Goal: Information Seeking & Learning: Learn about a topic

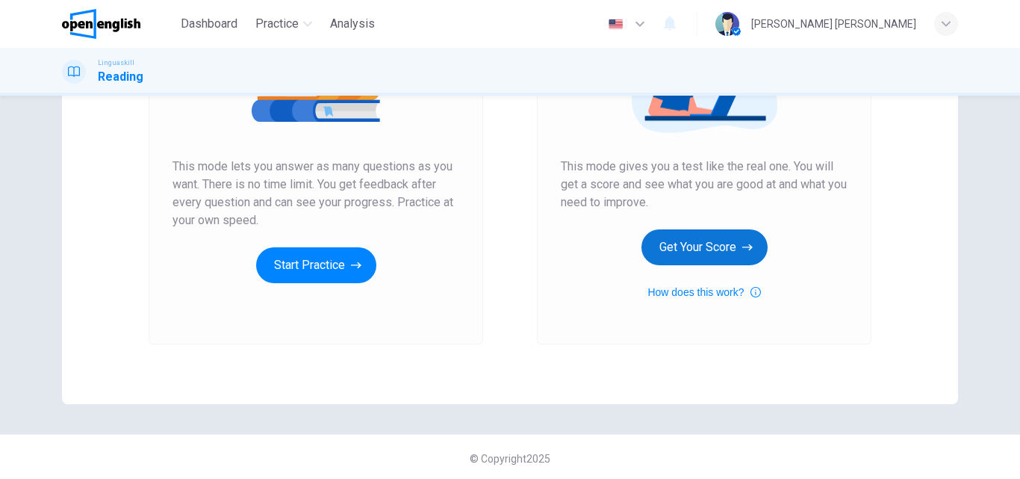
scroll to position [243, 0]
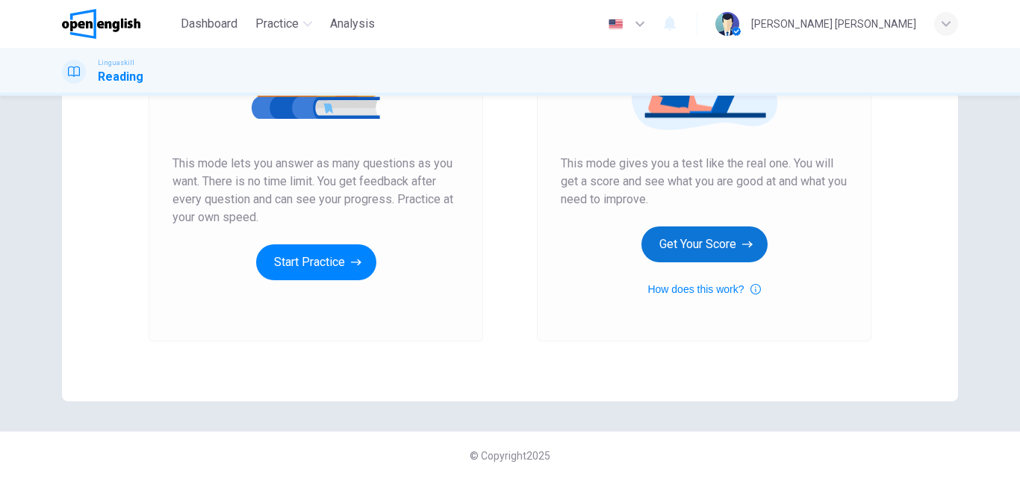
click at [699, 244] on button "Get Your Score" at bounding box center [704, 244] width 126 height 36
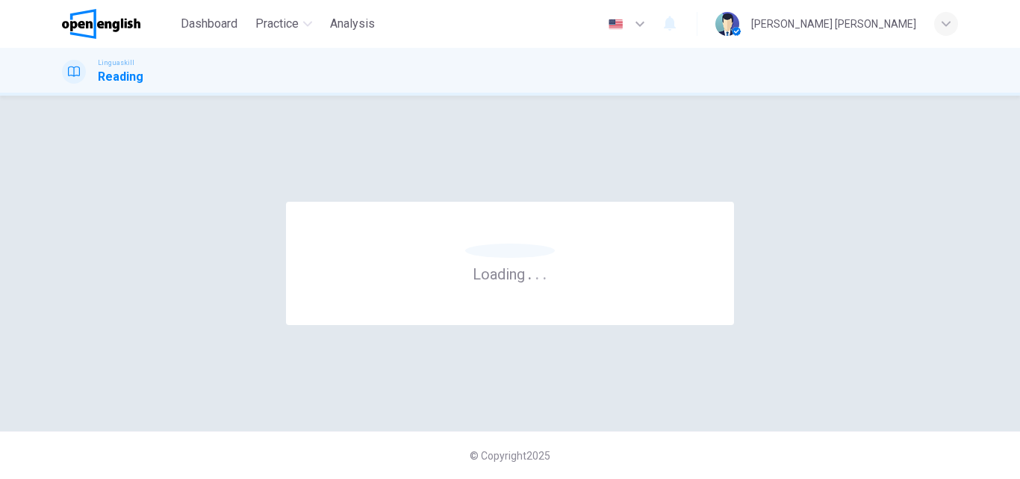
scroll to position [0, 0]
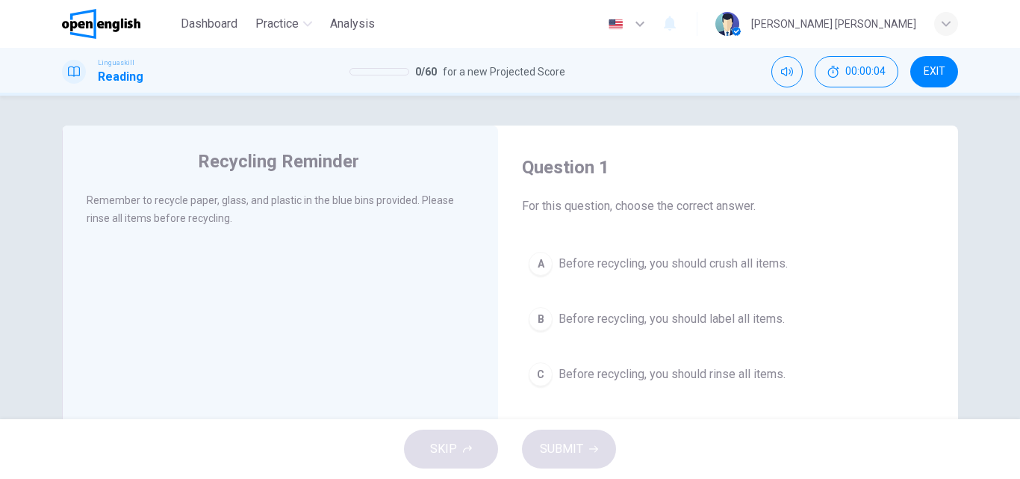
drag, startPoint x: 94, startPoint y: 197, endPoint x: 364, endPoint y: 200, distance: 270.2
click at [364, 200] on span "Remember to recycle paper, glass, and plastic in the blue bins provided. Please…" at bounding box center [270, 209] width 367 height 30
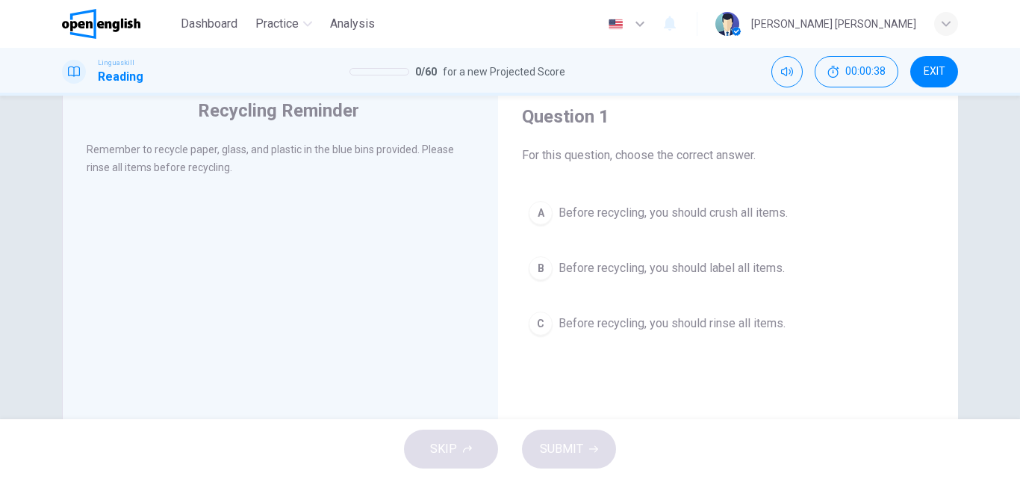
scroll to position [75, 0]
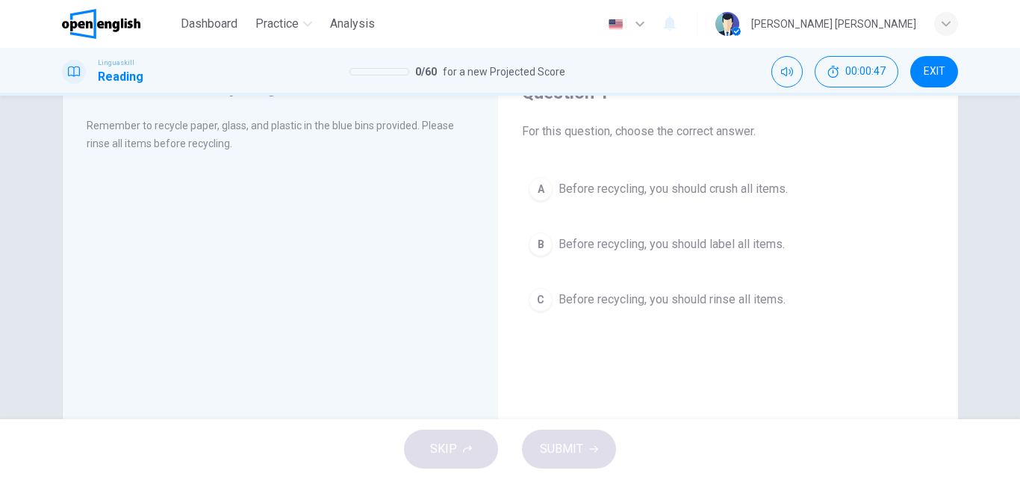
click at [710, 304] on span "Before recycling, you should rinse all items." at bounding box center [671, 299] width 227 height 18
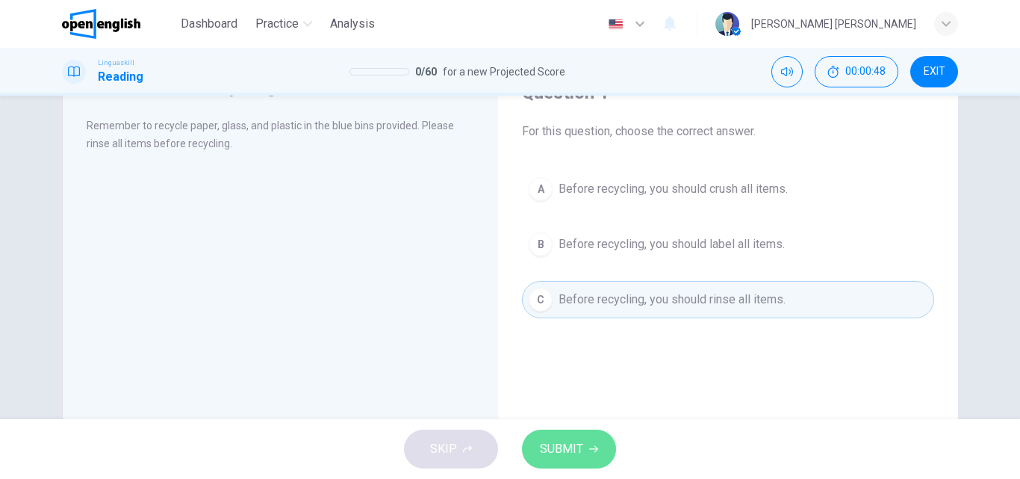
click at [590, 444] on icon "button" at bounding box center [593, 448] width 9 height 9
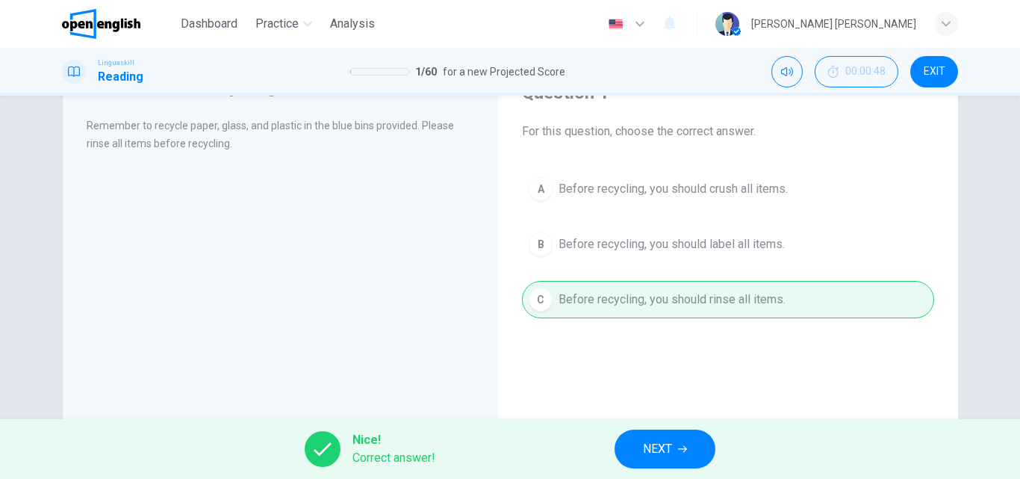
click at [643, 449] on span "NEXT" at bounding box center [657, 448] width 29 height 21
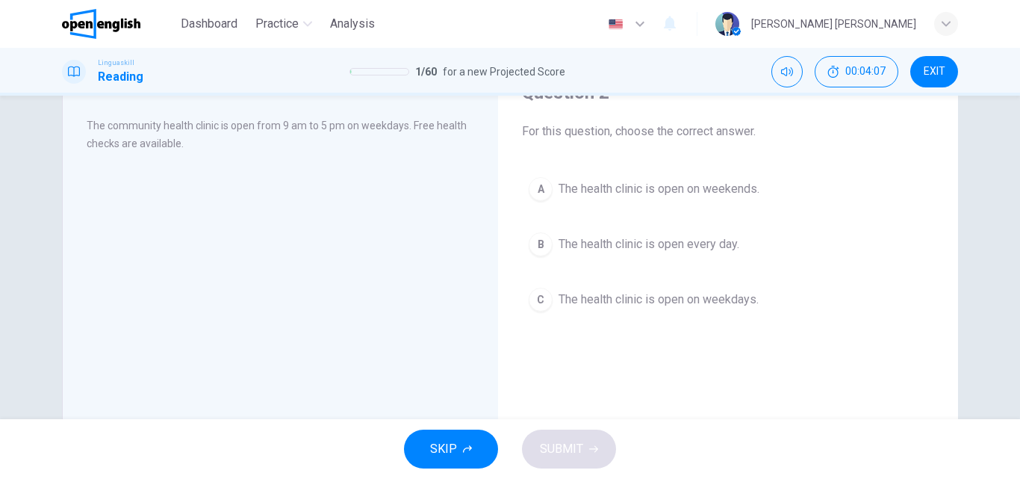
click at [643, 202] on button "A The health clinic is open on weekends." at bounding box center [728, 188] width 412 height 37
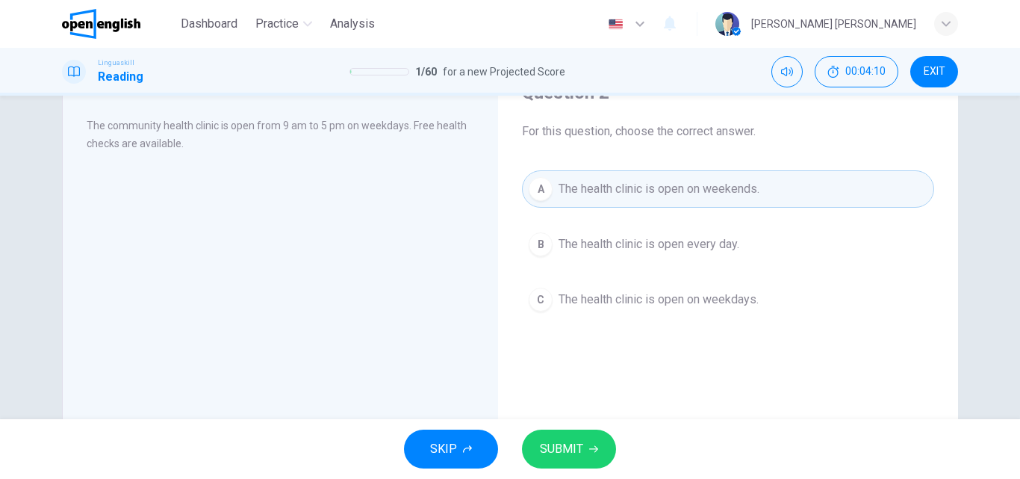
click at [573, 446] on span "SUBMIT" at bounding box center [561, 448] width 43 height 21
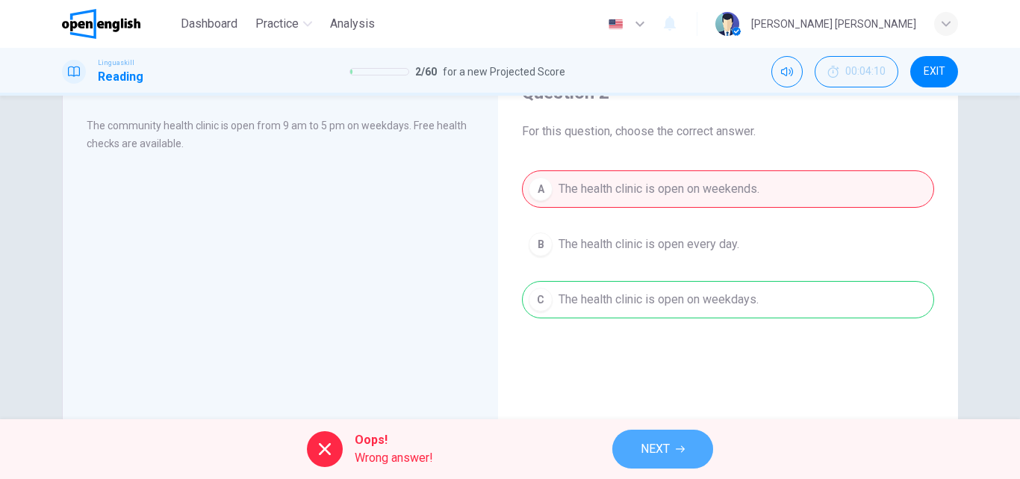
click at [644, 452] on span "NEXT" at bounding box center [654, 448] width 29 height 21
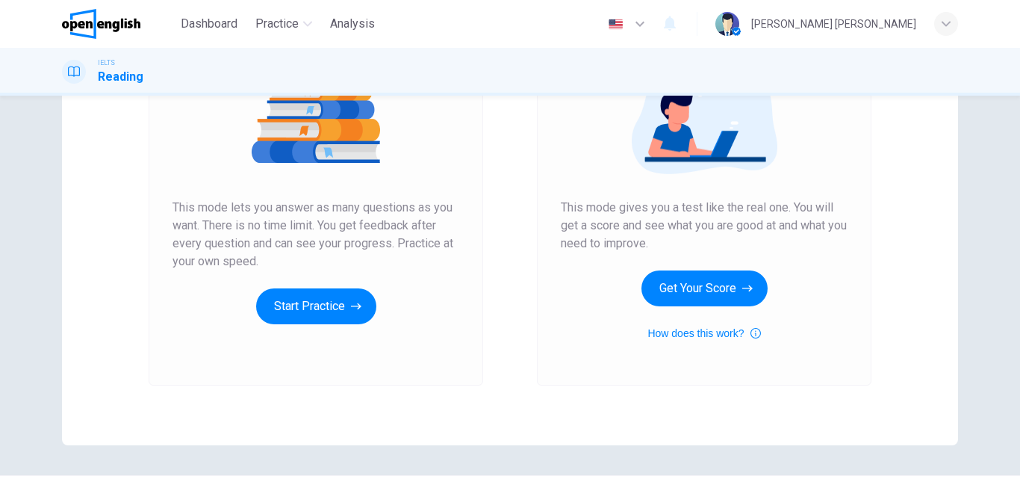
scroll to position [224, 0]
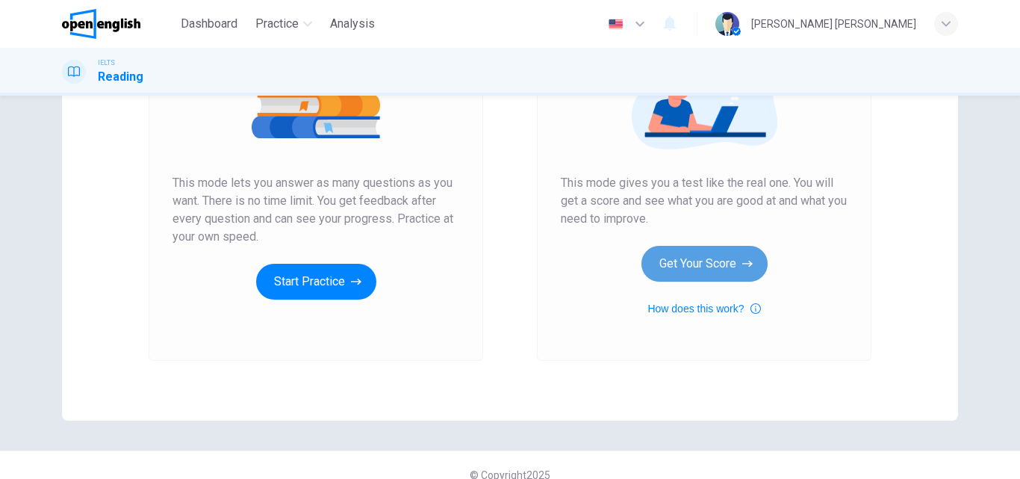
click at [666, 264] on button "Get Your Score" at bounding box center [704, 264] width 126 height 36
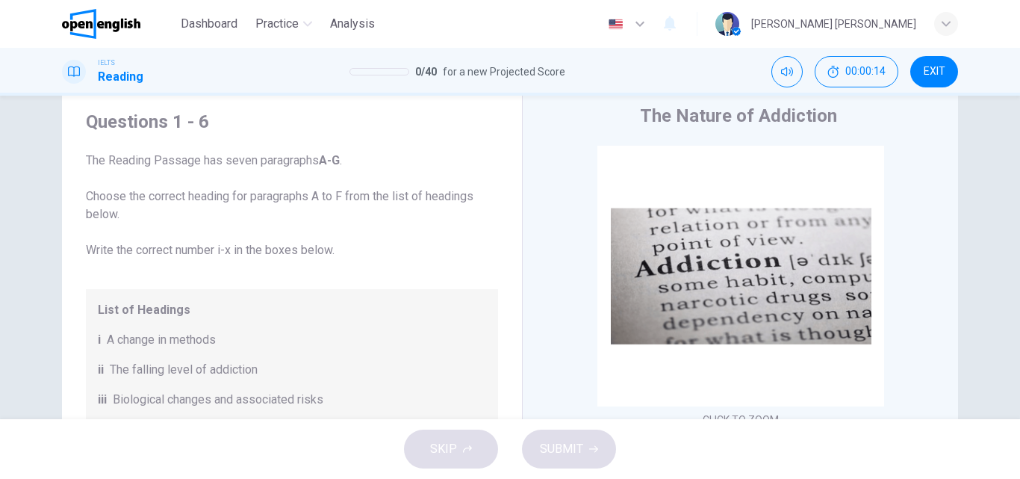
scroll to position [0, 0]
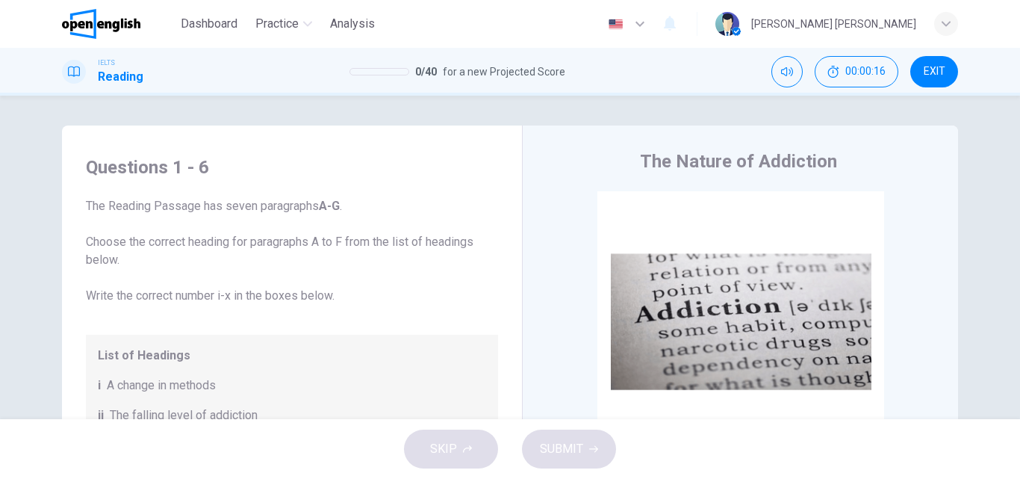
drag, startPoint x: 87, startPoint y: 213, endPoint x: 172, endPoint y: 213, distance: 85.1
click at [172, 213] on span "The Reading Passage has seven paragraphs A-G . Choose the correct heading for p…" at bounding box center [292, 250] width 412 height 107
drag, startPoint x: 227, startPoint y: 243, endPoint x: 287, endPoint y: 243, distance: 60.5
click at [287, 243] on span "The Reading Passage has seven paragraphs A-G . Choose the correct heading for p…" at bounding box center [292, 250] width 412 height 107
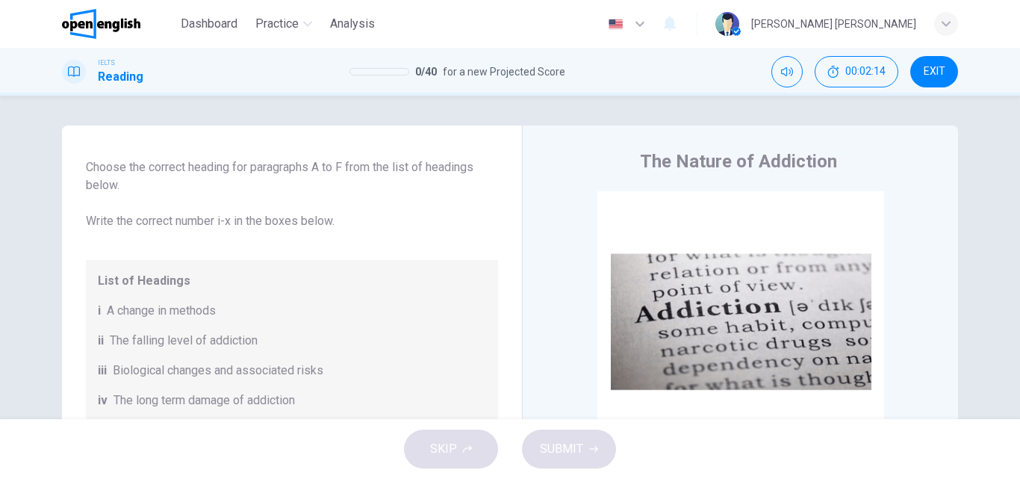
click at [857, 174] on div "The Nature of Addiction CLICK TO ZOOM Click to Zoom A Many people would perhaps…" at bounding box center [740, 396] width 436 height 543
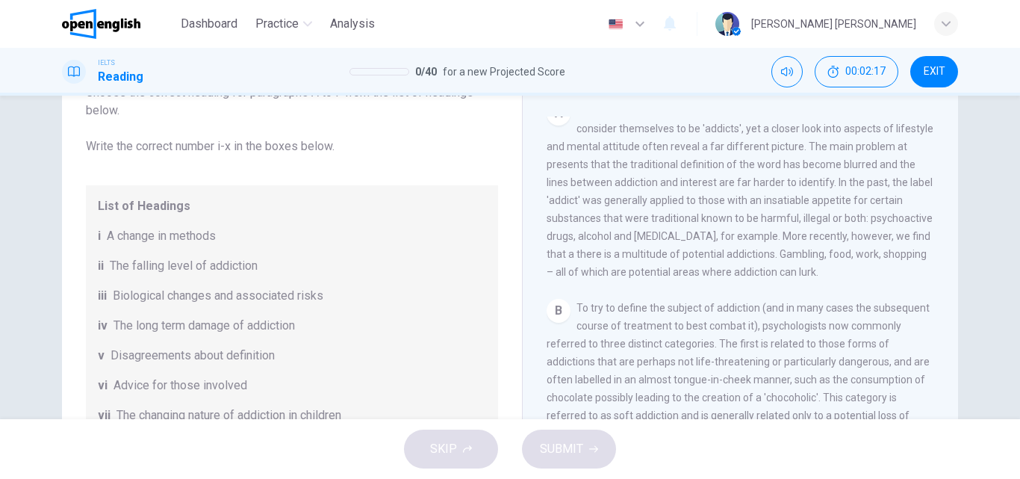
scroll to position [299, 0]
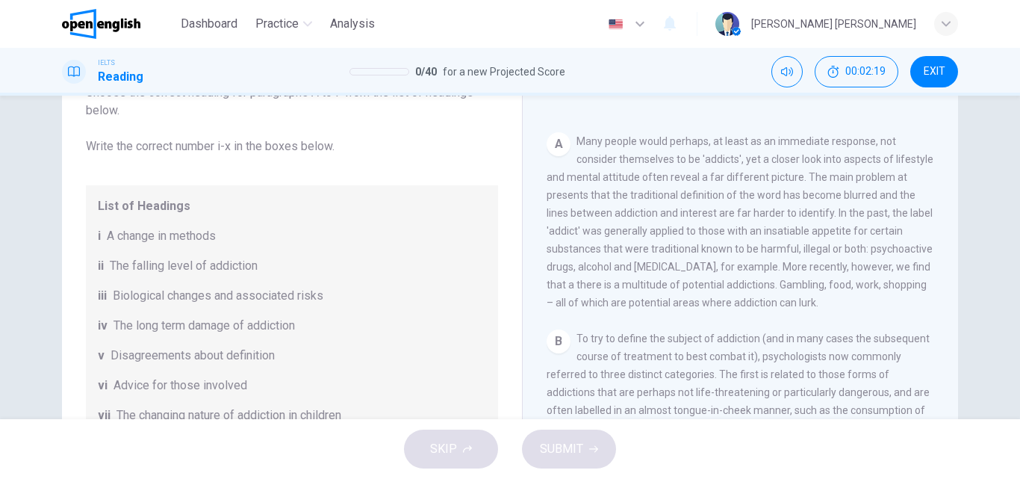
drag, startPoint x: 605, startPoint y: 137, endPoint x: 664, endPoint y: 137, distance: 59.0
click at [664, 137] on span "Many people would perhaps, at least as an immediate response, not consider them…" at bounding box center [739, 221] width 387 height 173
drag, startPoint x: 746, startPoint y: 140, endPoint x: 873, endPoint y: 149, distance: 127.2
click at [873, 149] on div "A Many people would perhaps, at least as an immediate response, not consider th…" at bounding box center [740, 221] width 388 height 179
drag, startPoint x: 620, startPoint y: 162, endPoint x: 744, endPoint y: 180, distance: 125.2
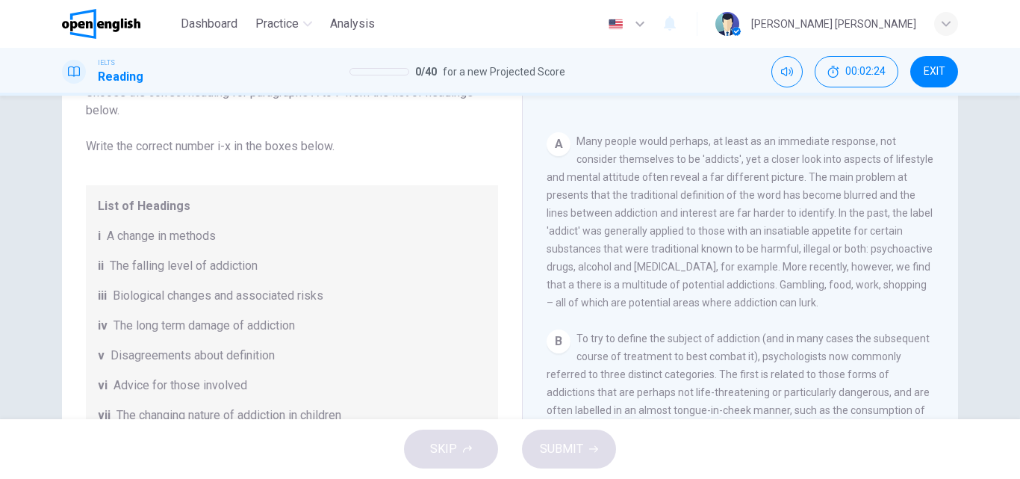
click at [741, 161] on span "Many people would perhaps, at least as an immediate response, not consider them…" at bounding box center [739, 221] width 387 height 173
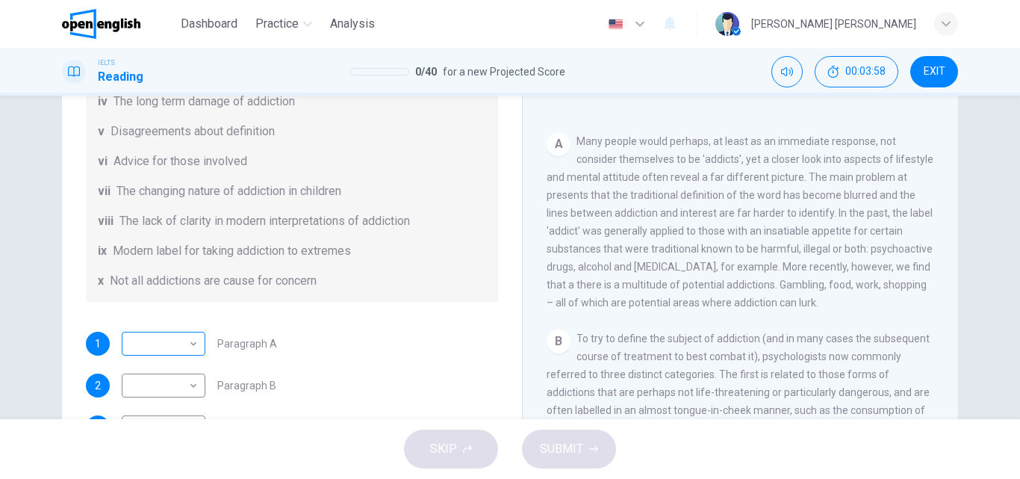
click at [178, 338] on body "This site uses cookies, as explained in our Privacy Policy . If you agree to th…" at bounding box center [510, 239] width 1020 height 479
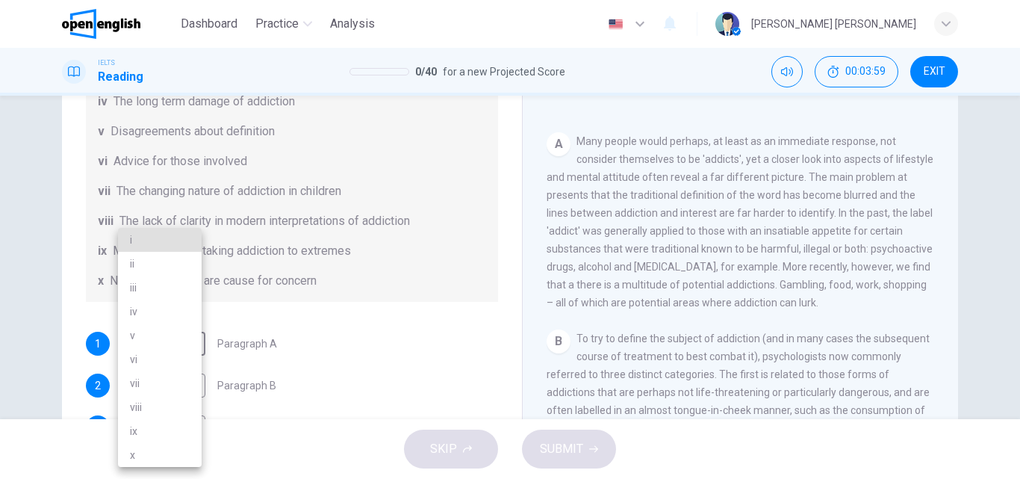
click at [308, 188] on div at bounding box center [510, 239] width 1020 height 479
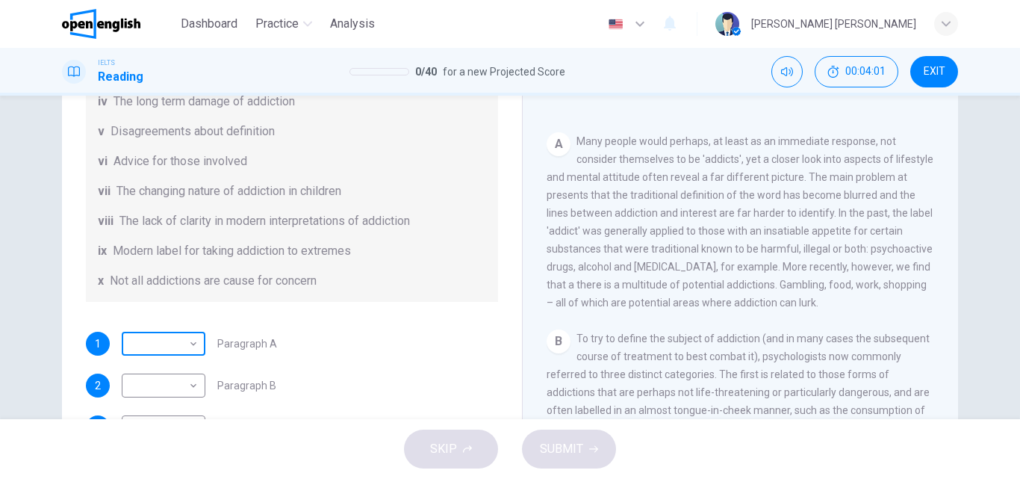
click at [193, 349] on body "This site uses cookies, as explained in our Privacy Policy . If you agree to th…" at bounding box center [510, 239] width 1020 height 479
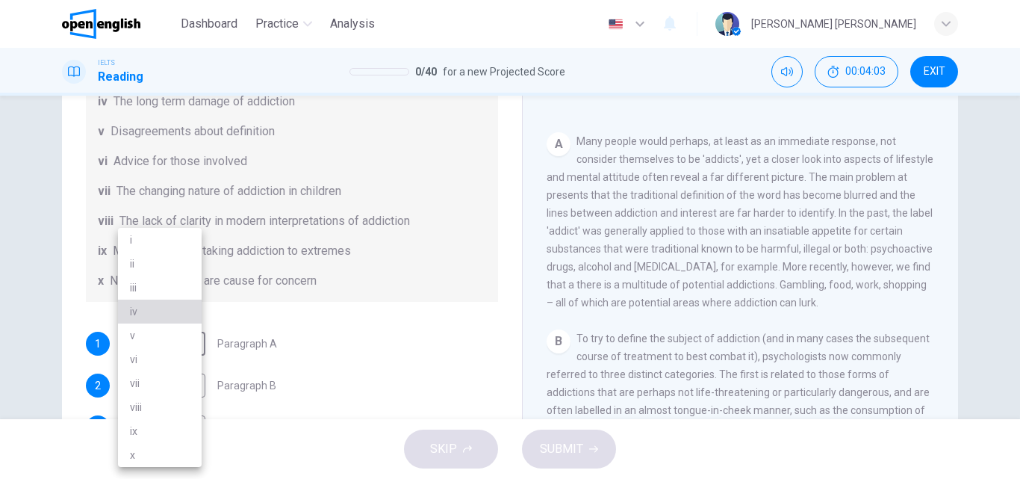
click at [159, 309] on li "iv" at bounding box center [160, 311] width 84 height 24
type input "**"
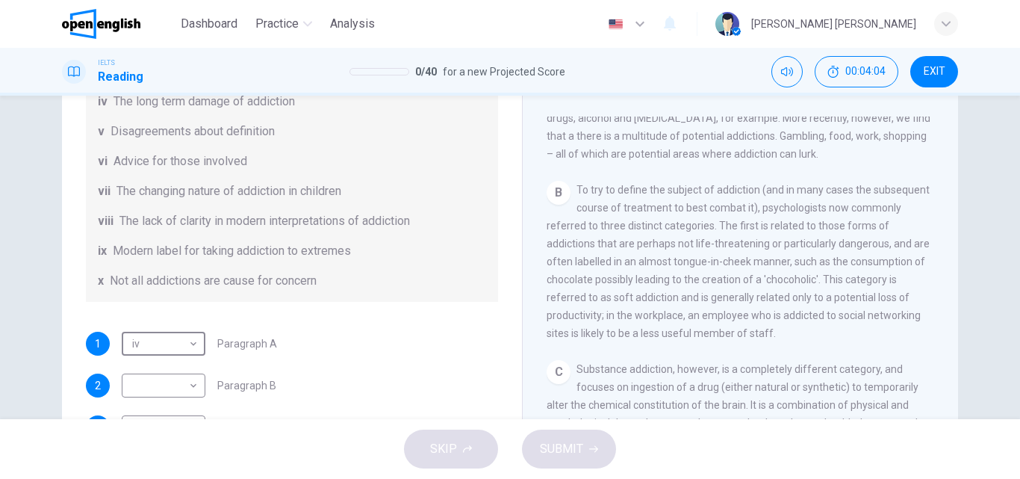
scroll to position [448, 0]
click at [183, 390] on body "This site uses cookies, as explained in our Privacy Policy . If you agree to th…" at bounding box center [510, 239] width 1020 height 479
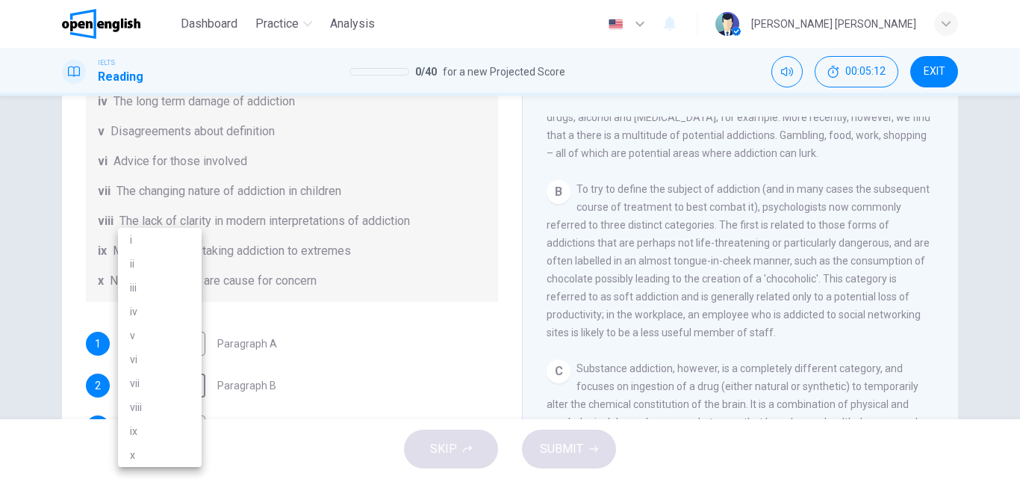
click at [151, 403] on li "viii" at bounding box center [160, 407] width 84 height 24
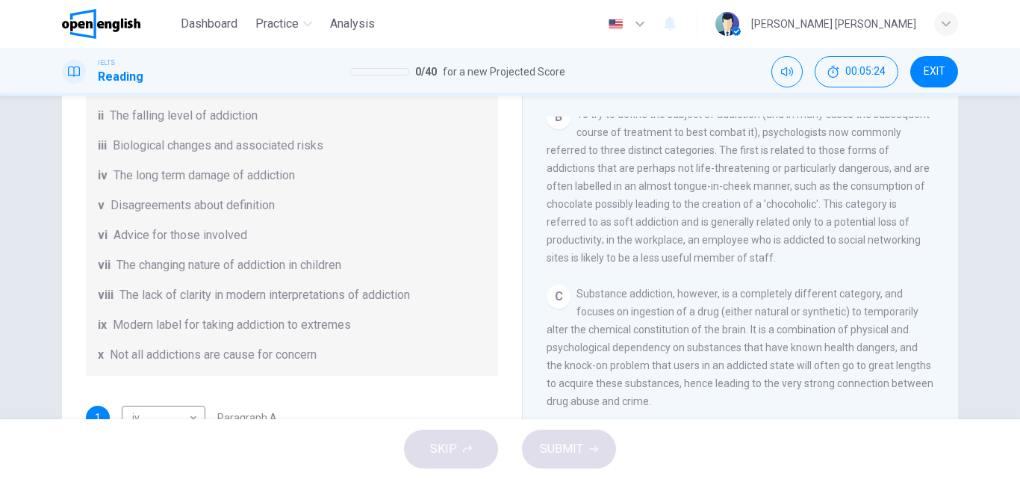
scroll to position [323, 0]
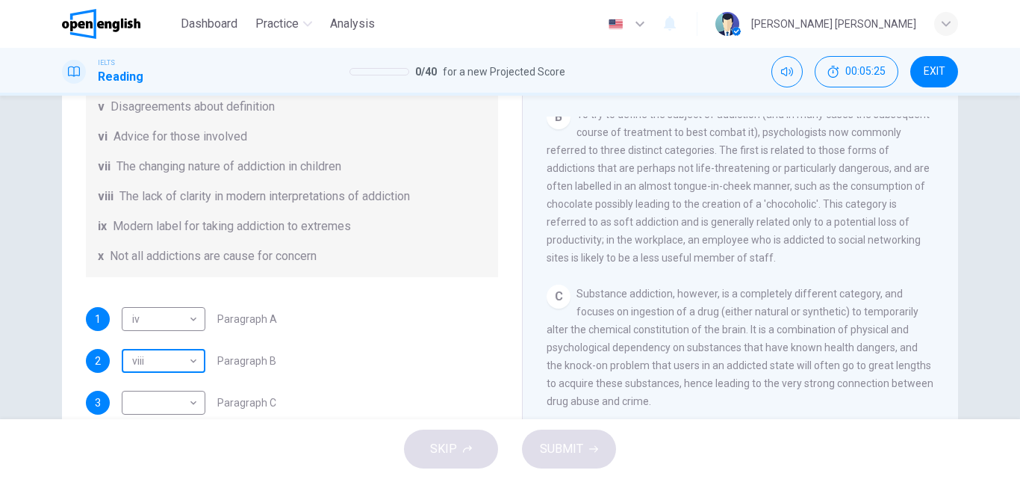
click at [195, 361] on body "This site uses cookies, as explained in our Privacy Policy . If you agree to th…" at bounding box center [510, 239] width 1020 height 479
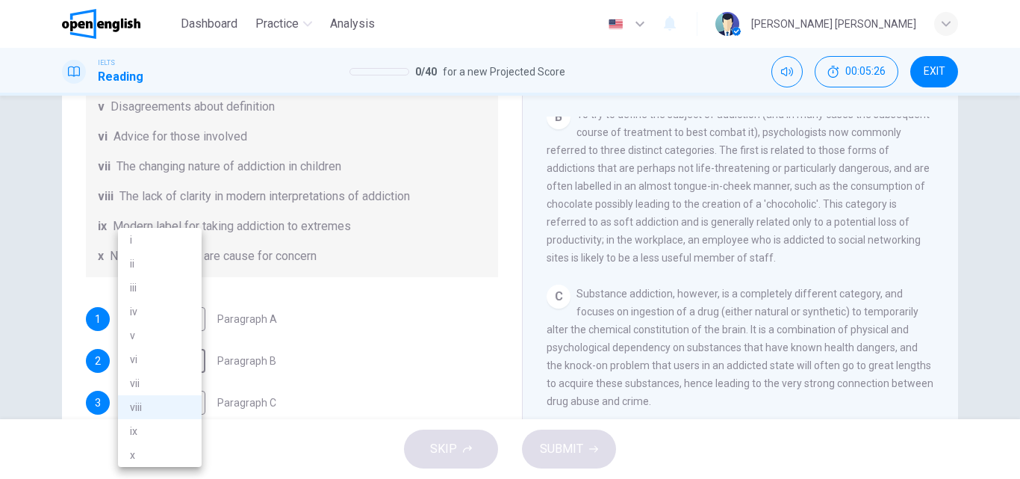
click at [174, 246] on li "i" at bounding box center [160, 240] width 84 height 24
type input "*"
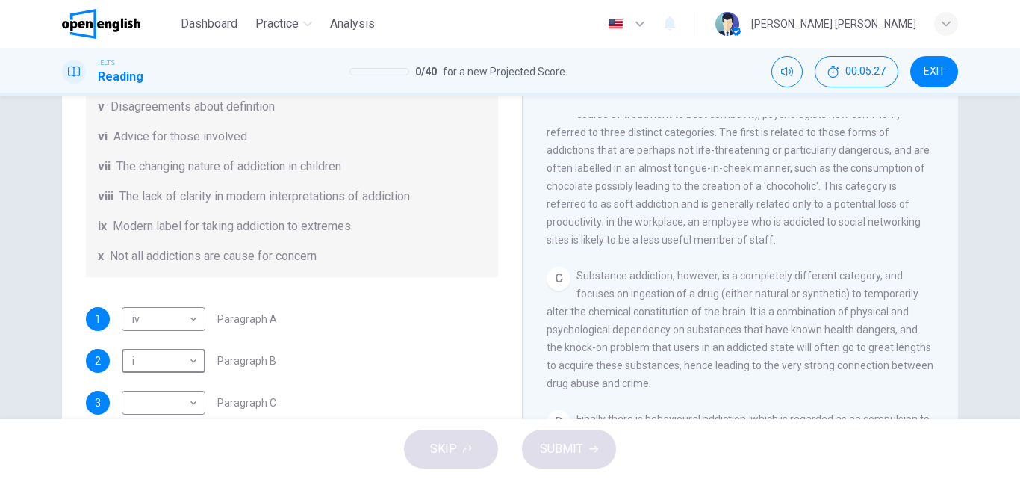
scroll to position [597, 0]
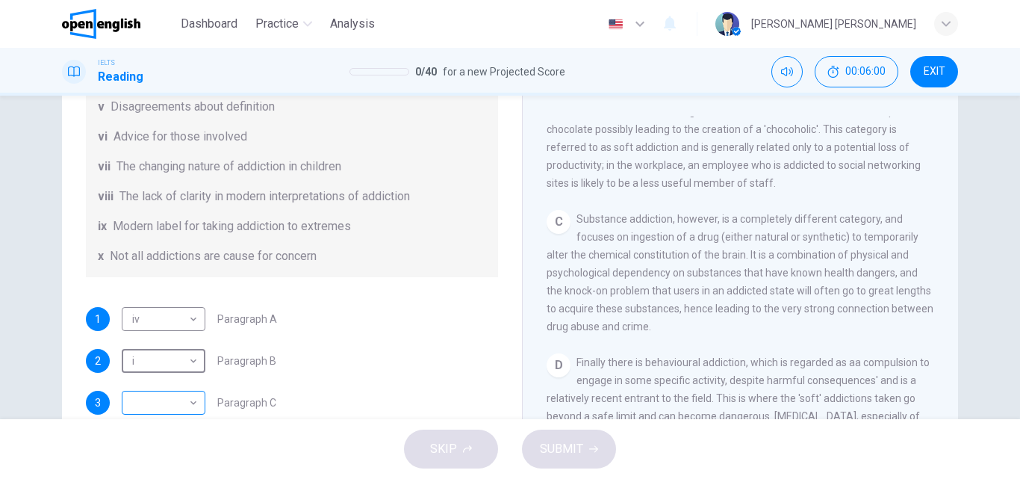
click at [183, 396] on body "This site uses cookies, as explained in our Privacy Policy . If you agree to th…" at bounding box center [510, 239] width 1020 height 479
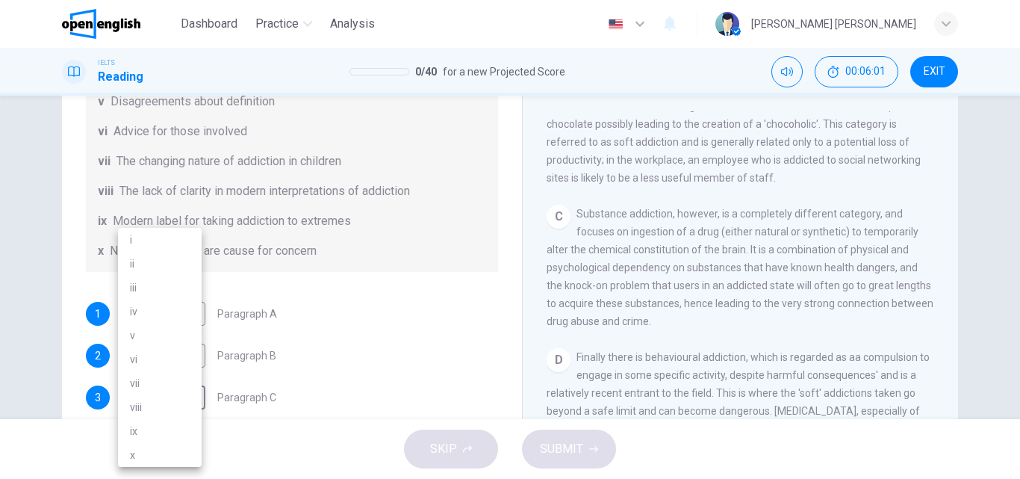
click at [171, 404] on li "viii" at bounding box center [160, 407] width 84 height 24
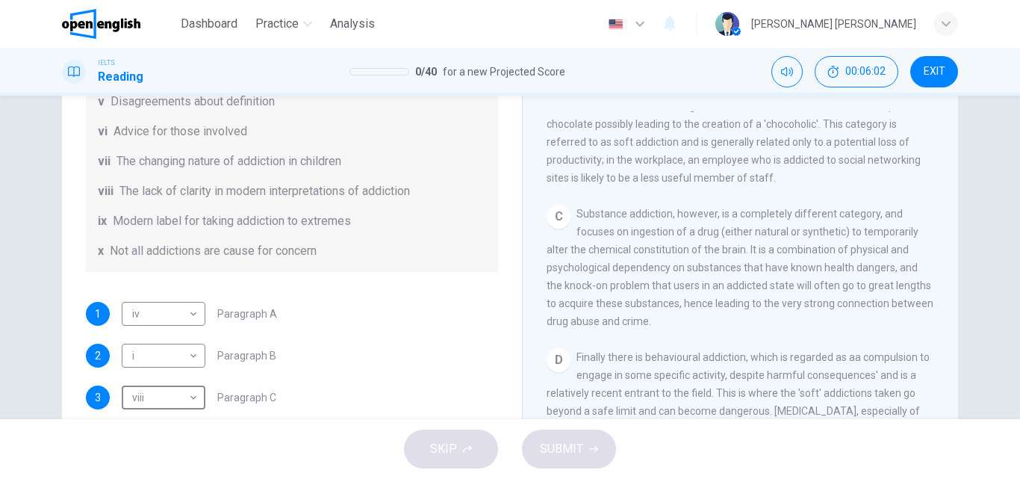
type input "****"
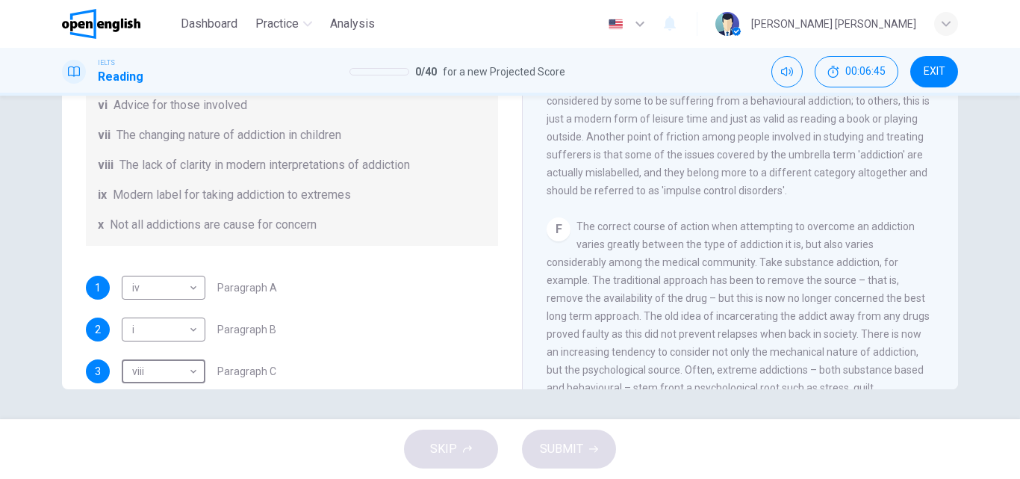
scroll to position [826, 0]
